Goal: Information Seeking & Learning: Find specific fact

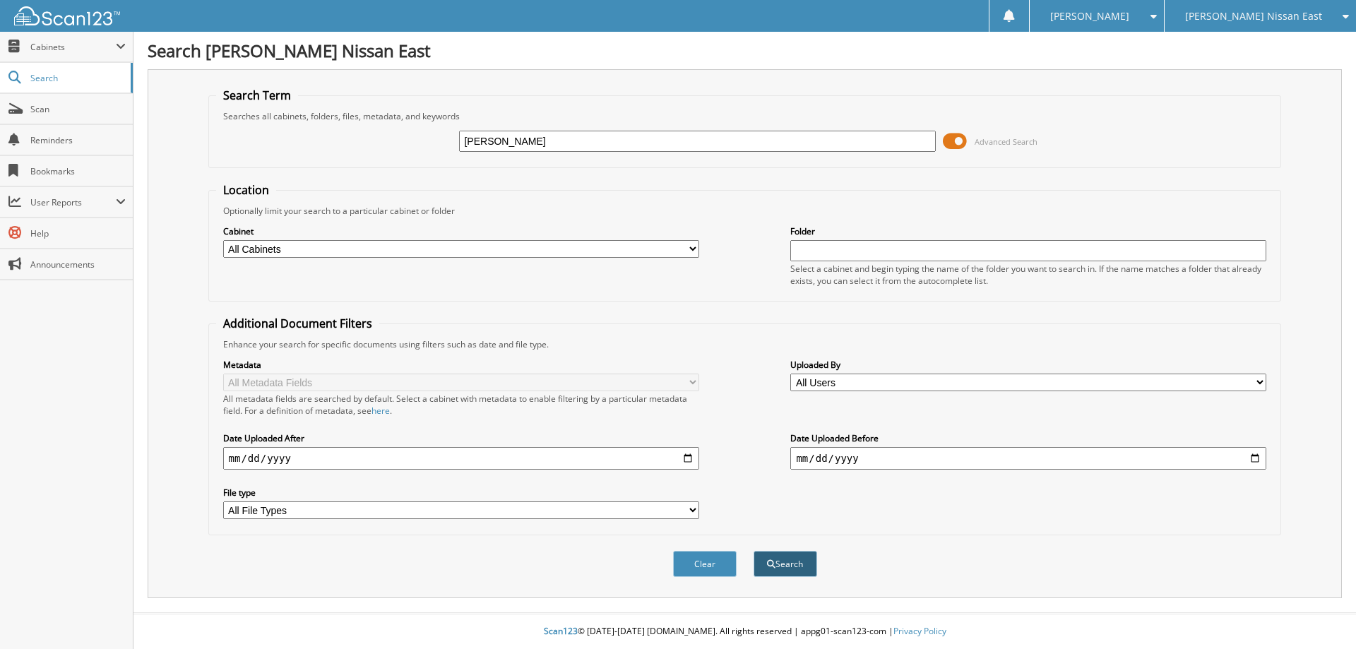
type input "[PERSON_NAME]"
click at [784, 563] on button "Search" at bounding box center [786, 564] width 64 height 26
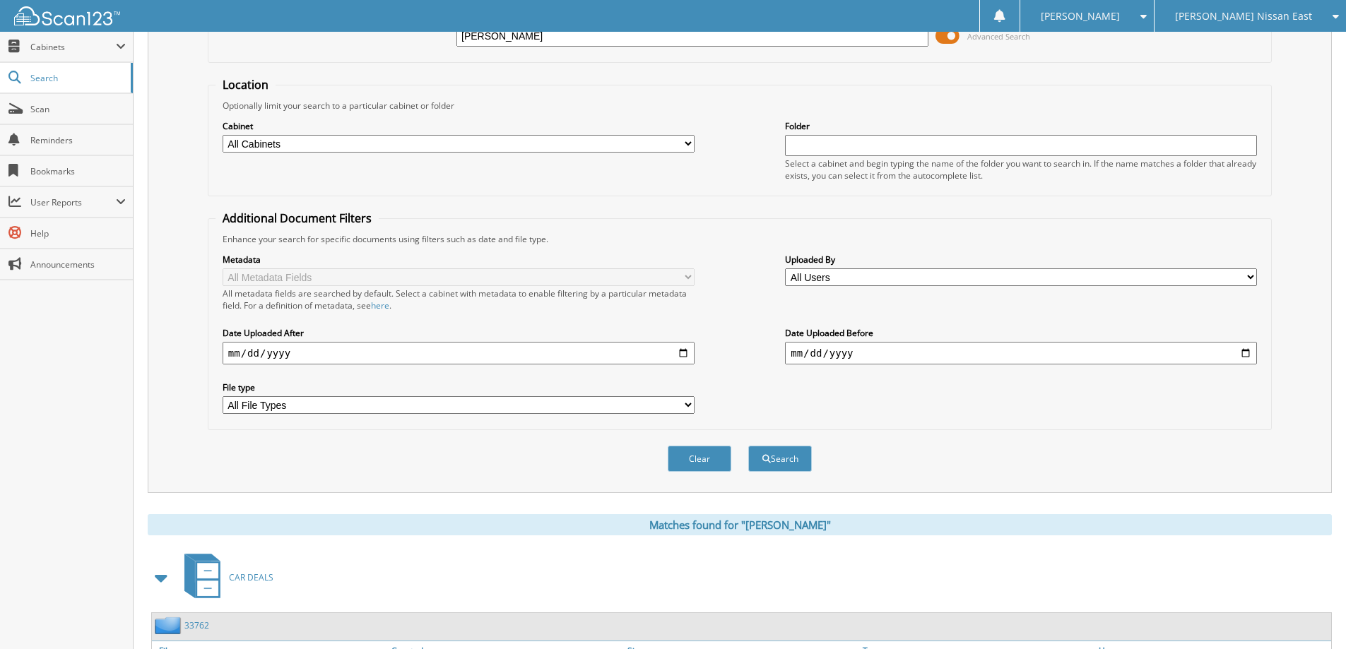
scroll to position [71, 0]
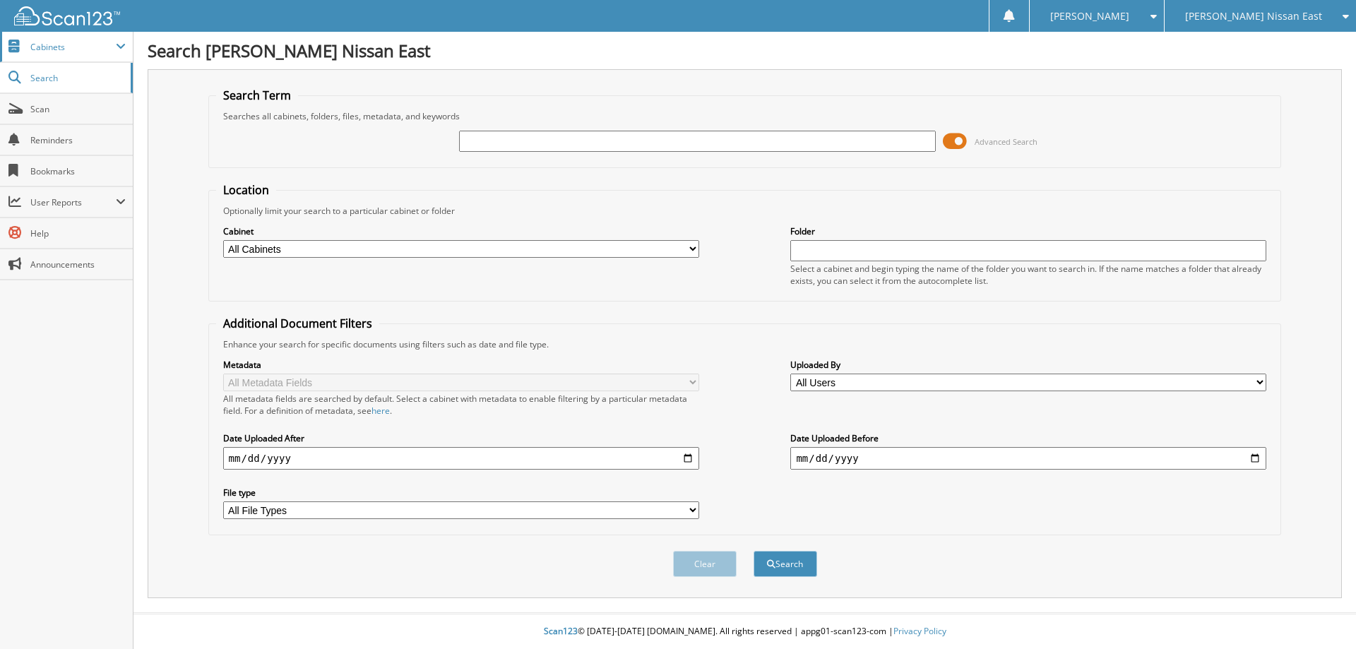
click at [120, 45] on span at bounding box center [121, 46] width 10 height 11
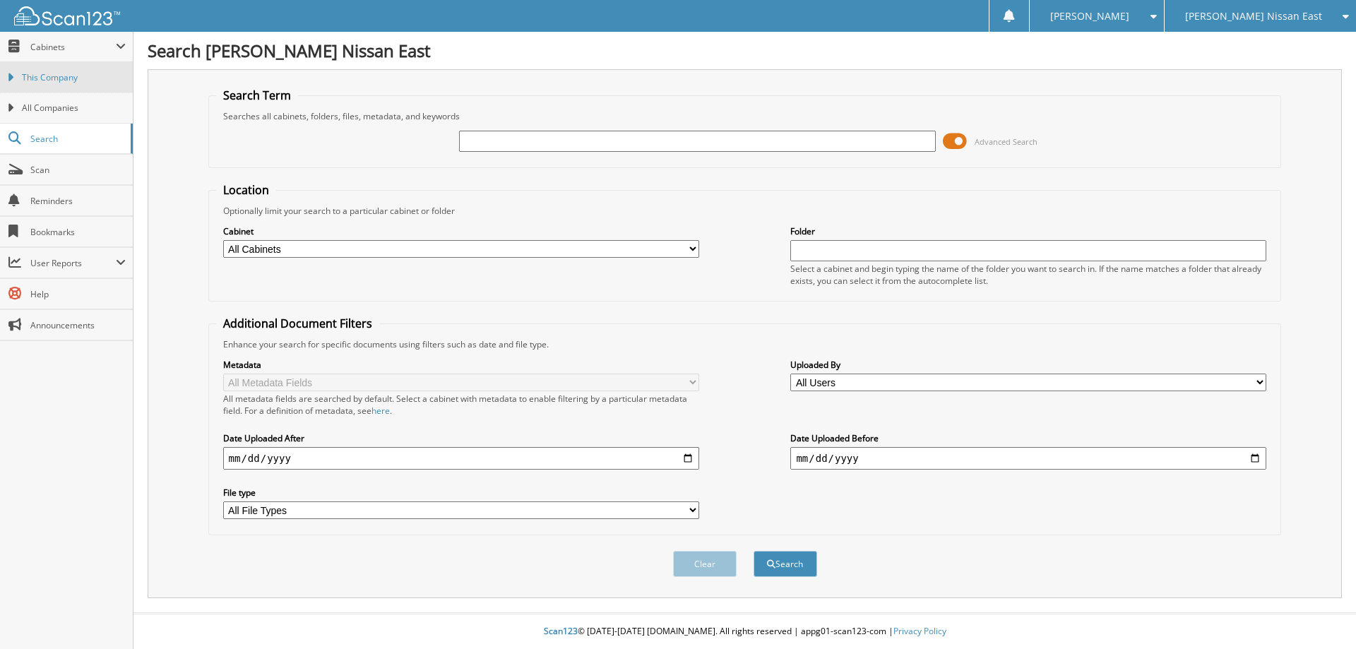
click at [65, 74] on span "This Company" at bounding box center [74, 77] width 104 height 13
click at [510, 140] on input "text" at bounding box center [697, 141] width 476 height 21
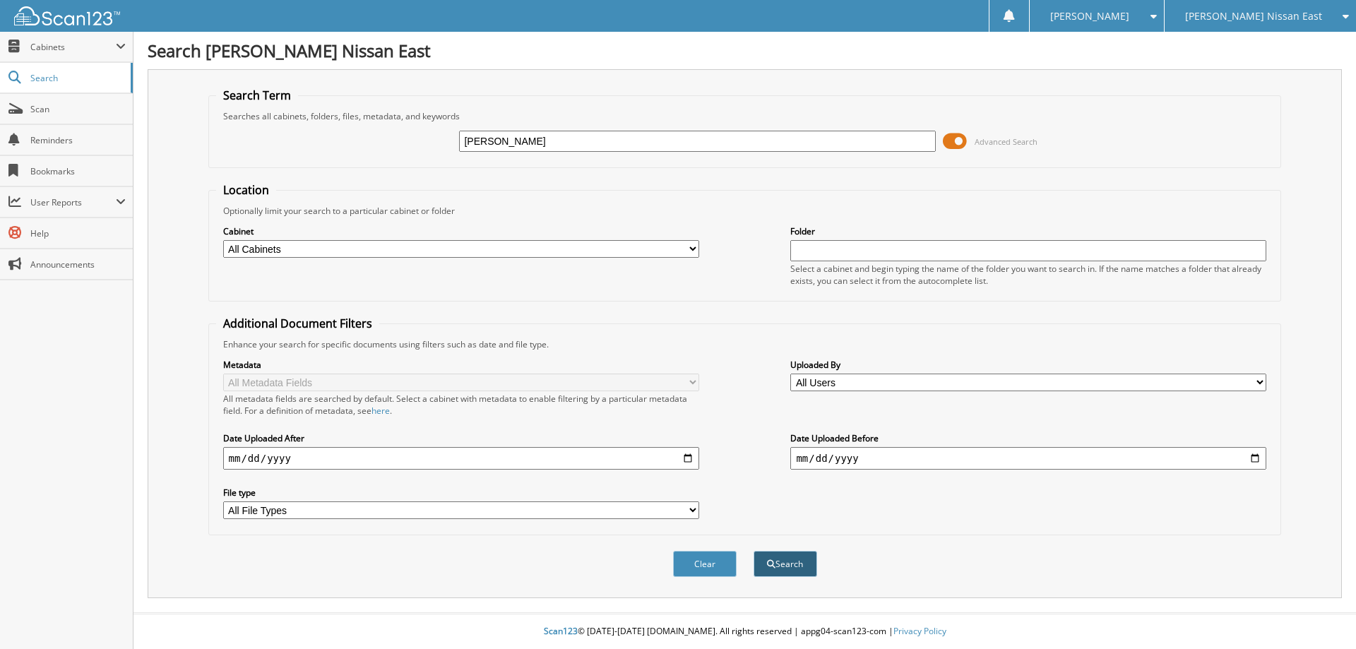
type input "[PERSON_NAME]"
click at [771, 563] on span "submit" at bounding box center [771, 564] width 8 height 8
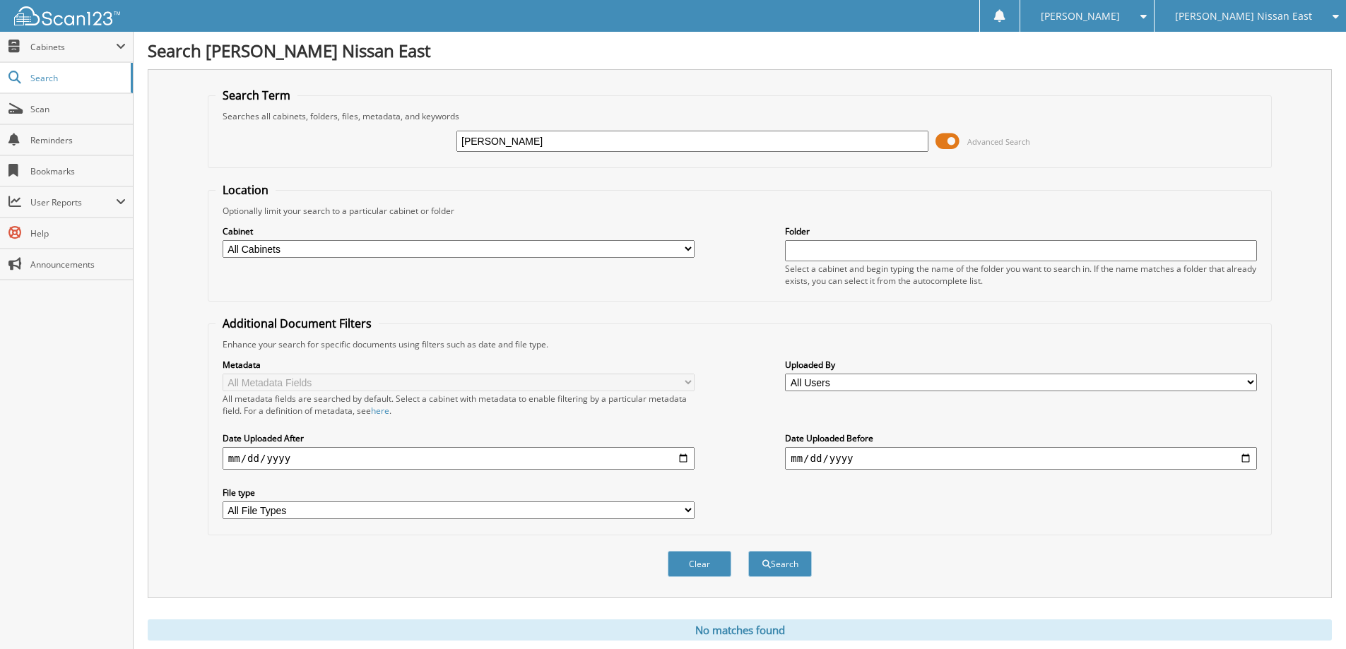
click at [687, 249] on select "All Cabinets ACCOUNTS PAYABLE ACCOUNTS RECEIVABLE CAR DEALS PARTS SERVICE RO Ne…" at bounding box center [459, 249] width 472 height 18
select select "40205"
click at [223, 240] on select "All Cabinets ACCOUNTS PAYABLE ACCOUNTS RECEIVABLE CAR DEALS PARTS SERVICE RO Ne…" at bounding box center [459, 249] width 472 height 18
click at [779, 562] on button "Search" at bounding box center [780, 564] width 64 height 26
click at [118, 45] on span at bounding box center [121, 46] width 10 height 11
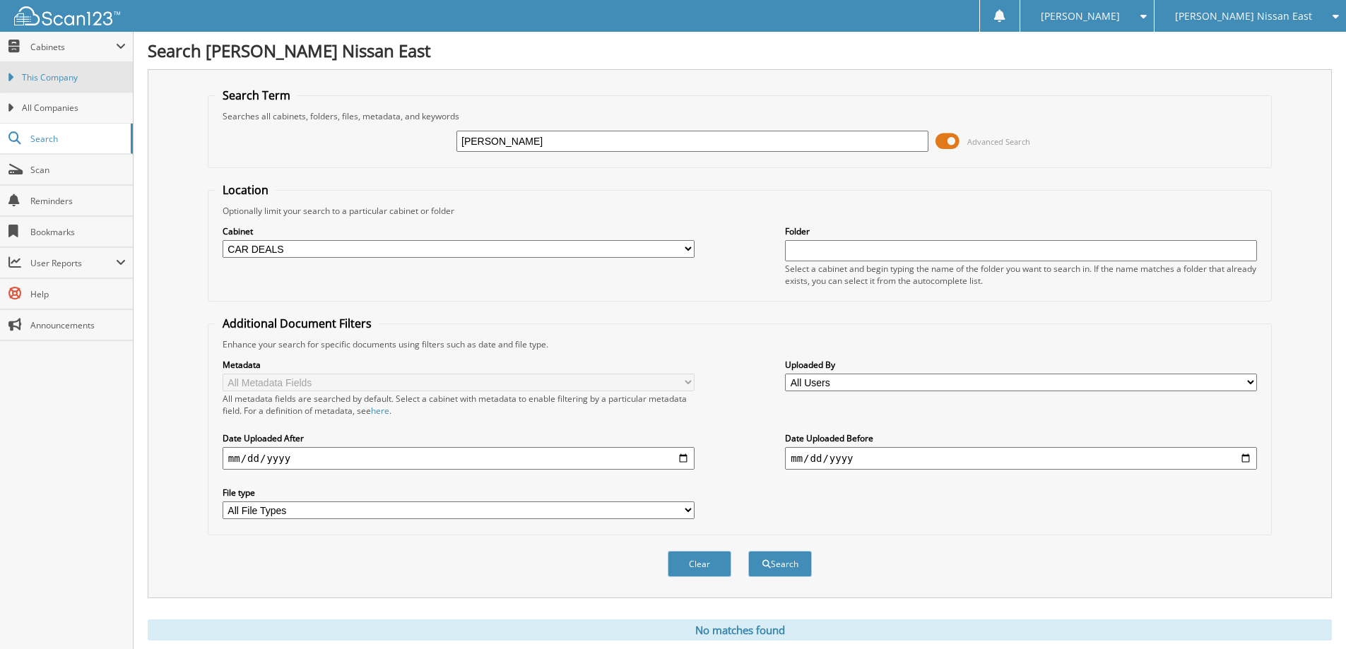
click at [85, 76] on span "This Company" at bounding box center [74, 77] width 104 height 13
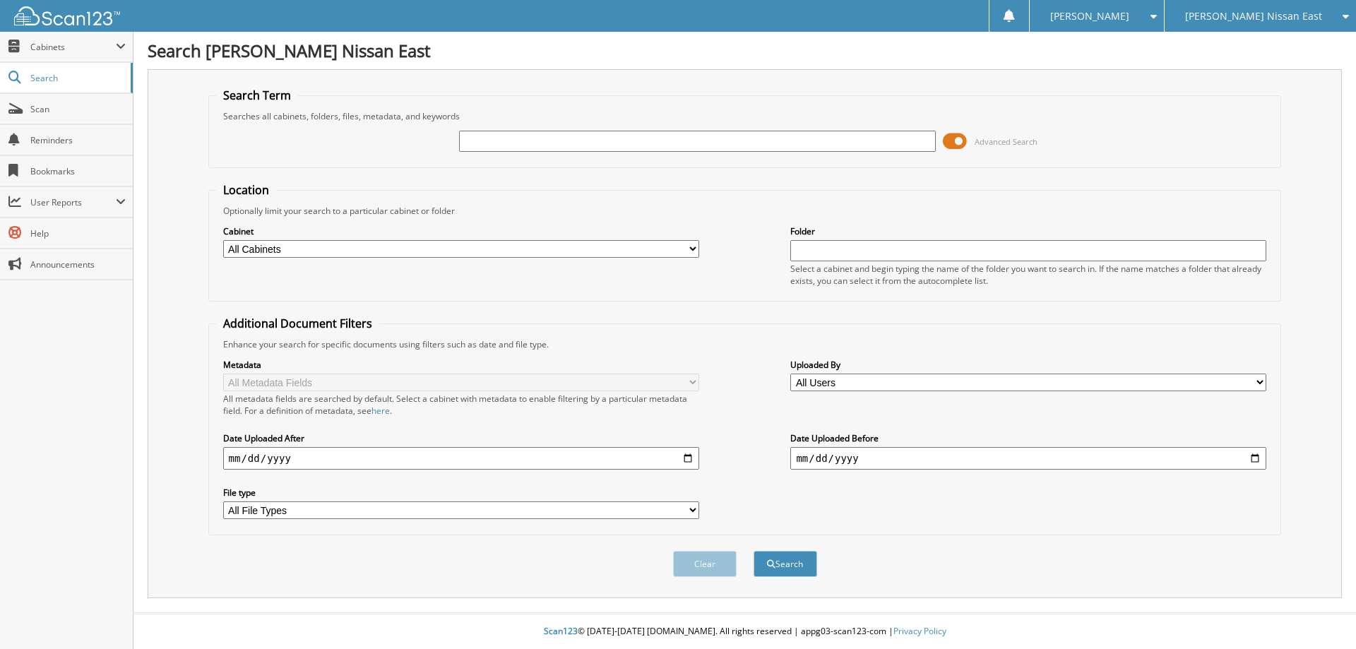
click at [695, 248] on select "All Cabinets ACCOUNTS PAYABLE ACCOUNTS RECEIVABLE CAR DEALS PARTS SERVICE RO Ne…" at bounding box center [461, 249] width 476 height 18
select select "40205"
click at [223, 240] on select "All Cabinets ACCOUNTS PAYABLE ACCOUNTS RECEIVABLE CAR DEALS PARTS SERVICE RO Ne…" at bounding box center [461, 249] width 476 height 18
click at [560, 140] on input "text" at bounding box center [697, 141] width 476 height 21
type input "[PERSON_NAME]"
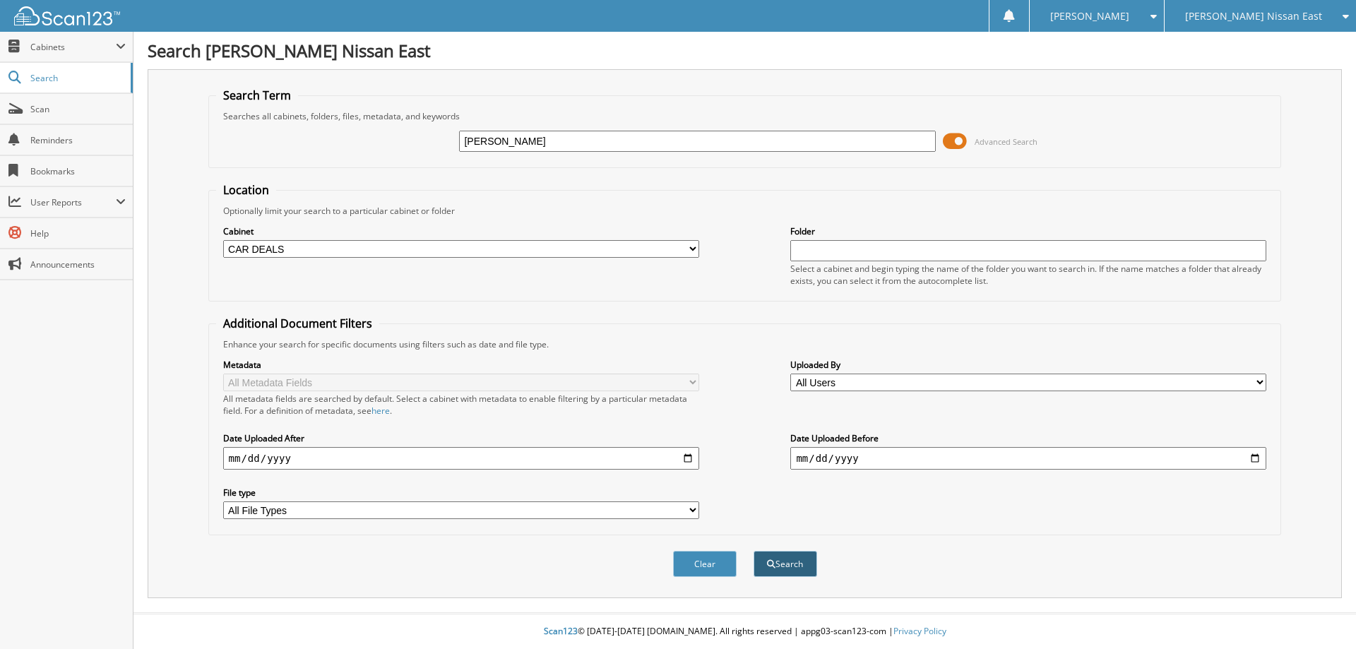
click at [778, 569] on button "Search" at bounding box center [786, 564] width 64 height 26
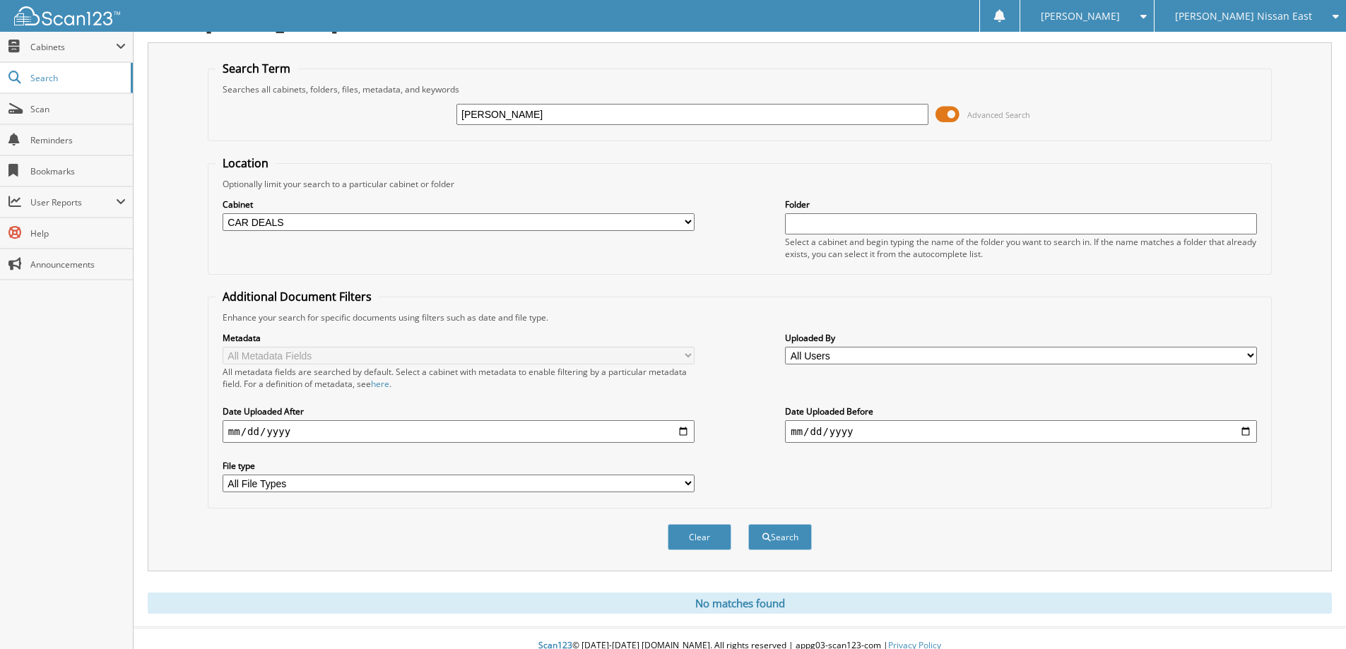
scroll to position [42, 0]
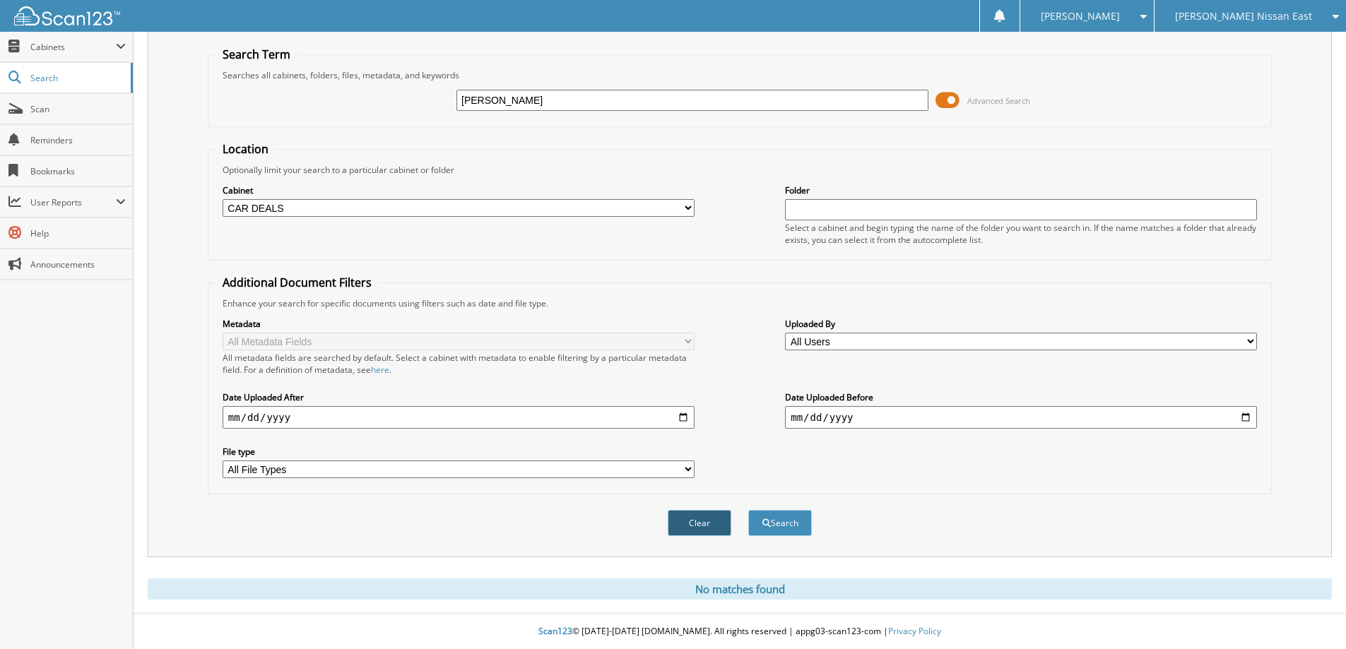
click at [708, 527] on button "Clear" at bounding box center [700, 523] width 64 height 26
select select
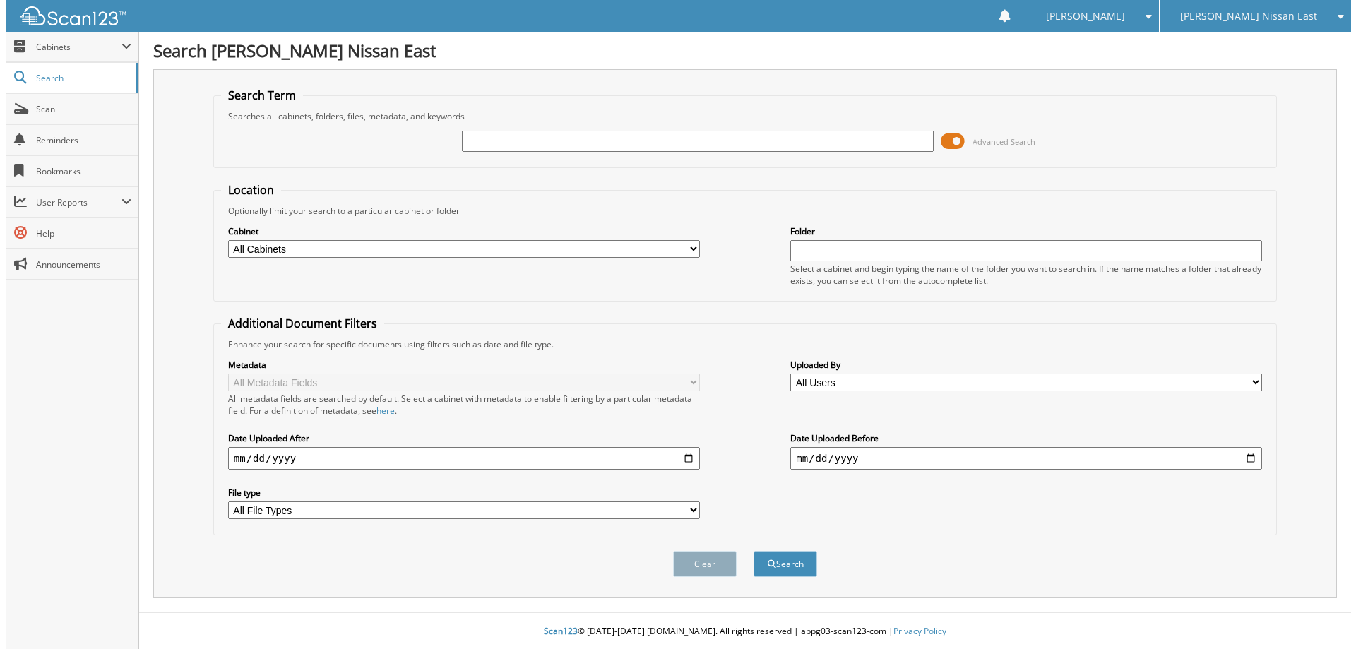
scroll to position [0, 0]
click at [119, 45] on span at bounding box center [121, 46] width 10 height 11
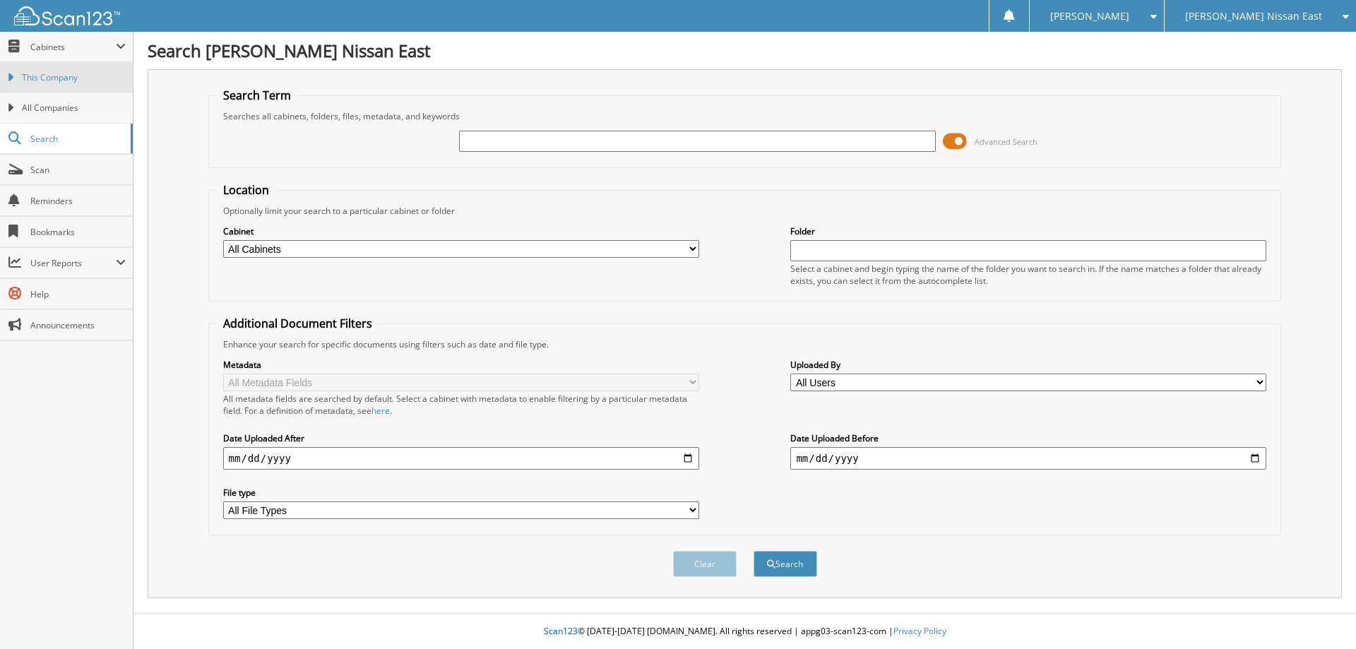
click at [64, 76] on span "This Company" at bounding box center [74, 77] width 104 height 13
